Goal: Task Accomplishment & Management: Complete application form

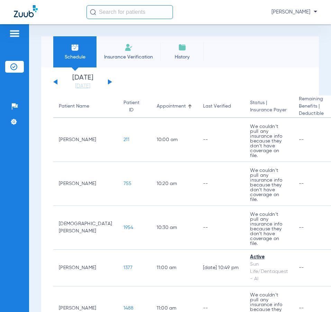
click at [121, 50] on li "Insurance Verification" at bounding box center [129, 51] width 64 height 31
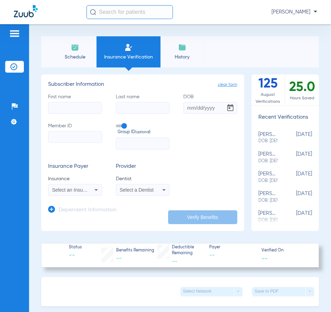
click at [84, 110] on input "First name" at bounding box center [75, 108] width 54 height 12
click at [62, 134] on input "Member ID" at bounding box center [75, 137] width 54 height 12
paste input "ytw988w21655"
type input "ytw988w21655"
click at [85, 105] on input "First name Required" at bounding box center [75, 108] width 54 height 12
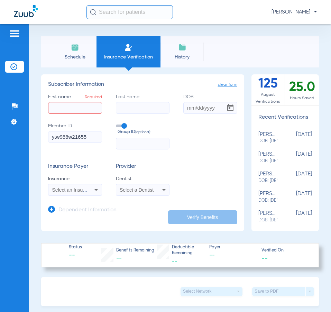
drag, startPoint x: 63, startPoint y: 117, endPoint x: 66, endPoint y: 109, distance: 8.1
click at [65, 110] on div "First name Required Last name DOB Member ID ytw988w21655 Group ID (optional)" at bounding box center [142, 121] width 189 height 56
click at [66, 106] on input "First name Required" at bounding box center [75, 108] width 54 height 12
paste input "Percy Vance"
drag, startPoint x: 87, startPoint y: 107, endPoint x: 67, endPoint y: 109, distance: 19.9
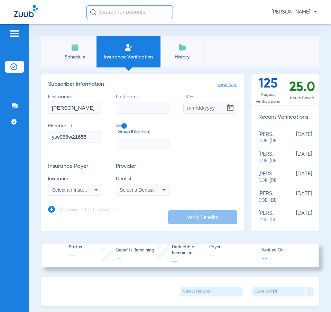
click at [67, 109] on input "Percy Vance" at bounding box center [75, 108] width 54 height 12
type input "Percy"
type input "Anderson"
click at [194, 111] on input "DOB" at bounding box center [210, 108] width 54 height 12
paste input "07/23/1958"
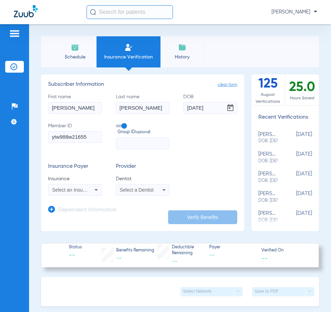
type input "07/23/1958"
click at [131, 136] on div "Group ID (optional)" at bounding box center [143, 135] width 54 height 27
click at [76, 190] on span "Select an Insurance" at bounding box center [73, 190] width 43 height 6
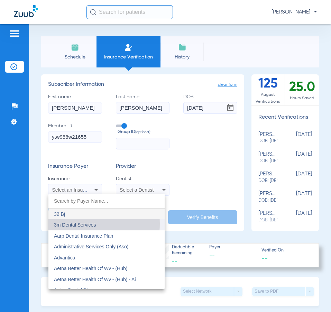
click at [79, 224] on span "3m Dental Services" at bounding box center [75, 225] width 42 height 6
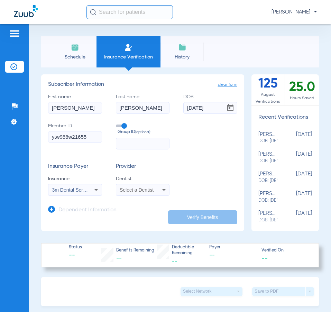
click at [136, 190] on span "Select a Dentist" at bounding box center [137, 190] width 34 height 6
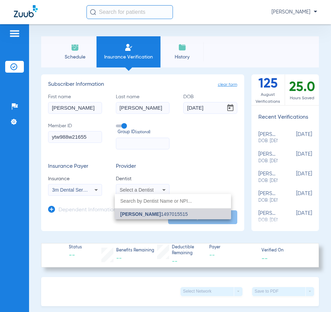
click at [139, 214] on span "[PERSON_NAME]" at bounding box center [140, 214] width 40 height 6
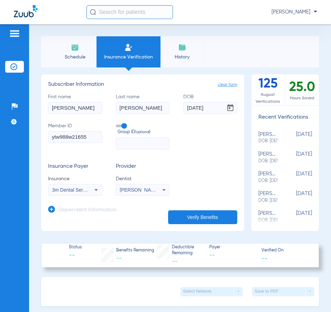
click at [68, 189] on span "3m Dental Services" at bounding box center [73, 190] width 42 height 6
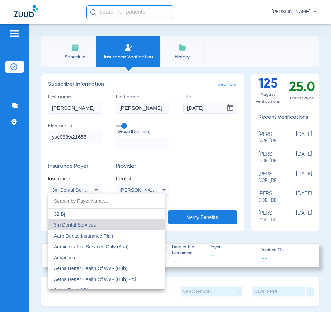
click at [64, 198] on input "dropdown search" at bounding box center [106, 201] width 116 height 14
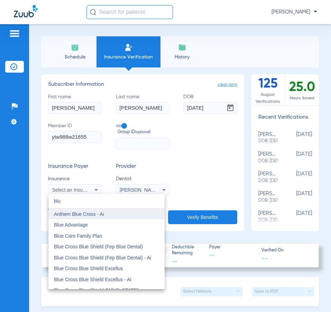
type input "blu"
click at [81, 217] on mat-option "Anthem Blue Cross - Ai" at bounding box center [106, 214] width 116 height 11
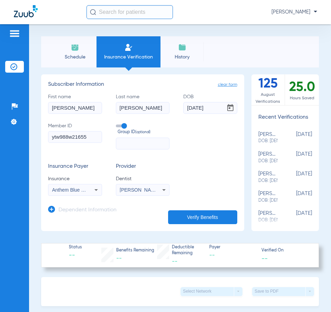
click at [180, 212] on button "Verify Benefits" at bounding box center [202, 217] width 69 height 14
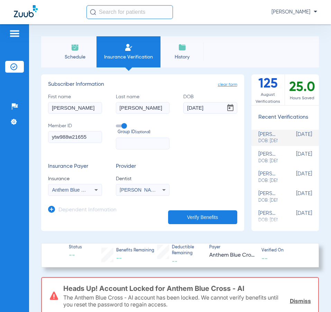
click at [71, 103] on input "Percy" at bounding box center [75, 108] width 54 height 12
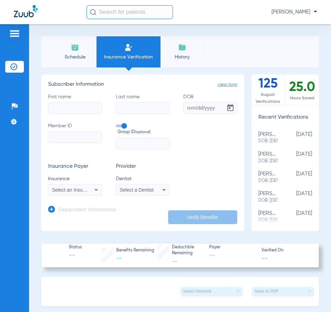
click at [66, 106] on input "First name" at bounding box center [75, 108] width 54 height 12
paste input "[PERSON_NAME]"
type input "[PERSON_NAME]"
click at [122, 104] on input "Last name" at bounding box center [143, 108] width 54 height 12
paste input "[PERSON_NAME]"
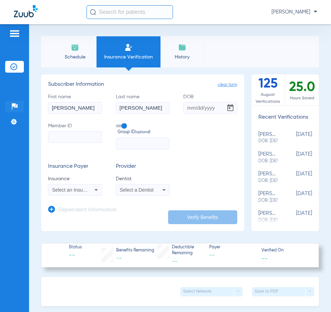
type input "[PERSON_NAME]"
click at [188, 112] on input "DOB" at bounding box center [210, 108] width 54 height 12
paste input "[DATE]"
type input "[DATE]"
click at [68, 136] on input "Member ID" at bounding box center [75, 137] width 54 height 12
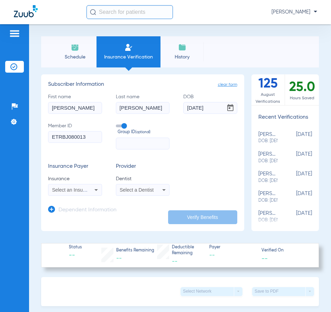
type input "ETRBJ080013"
click at [93, 193] on icon at bounding box center [96, 190] width 8 height 8
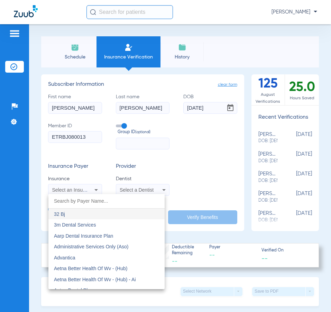
click at [90, 204] on input "dropdown search" at bounding box center [106, 201] width 116 height 14
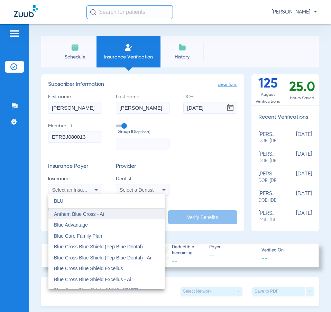
type input "BLU"
click at [108, 218] on mat-option "Anthem Blue Cross - Ai" at bounding box center [106, 214] width 116 height 11
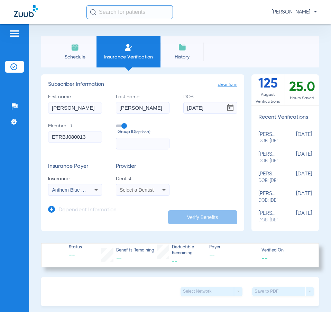
click at [89, 187] on div "Anthem Blue Cross - Ai" at bounding box center [74, 190] width 53 height 8
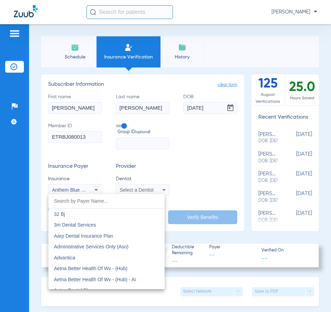
scroll to position [214, 0]
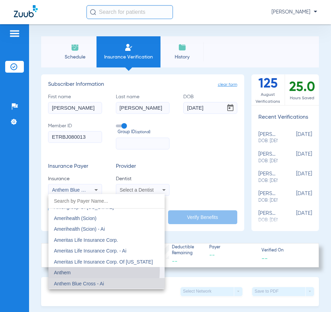
click at [84, 270] on mat-option "Anthem" at bounding box center [106, 272] width 116 height 11
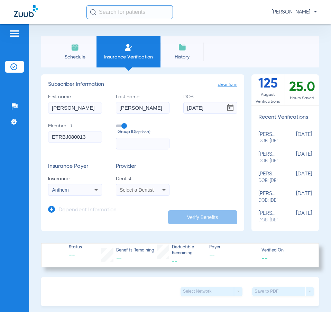
click at [125, 185] on mat-select "Select a Dentist" at bounding box center [143, 190] width 54 height 12
click at [136, 190] on span "Select a Dentist" at bounding box center [137, 190] width 34 height 6
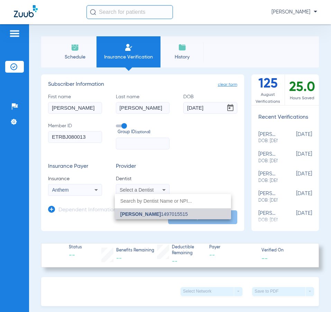
click at [145, 215] on span "[PERSON_NAME]" at bounding box center [140, 214] width 40 height 6
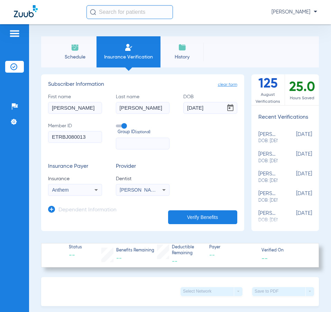
click at [179, 214] on button "Verify Benefits" at bounding box center [202, 217] width 69 height 14
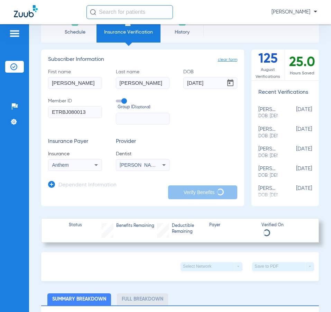
scroll to position [0, 0]
